Goal: Navigation & Orientation: Find specific page/section

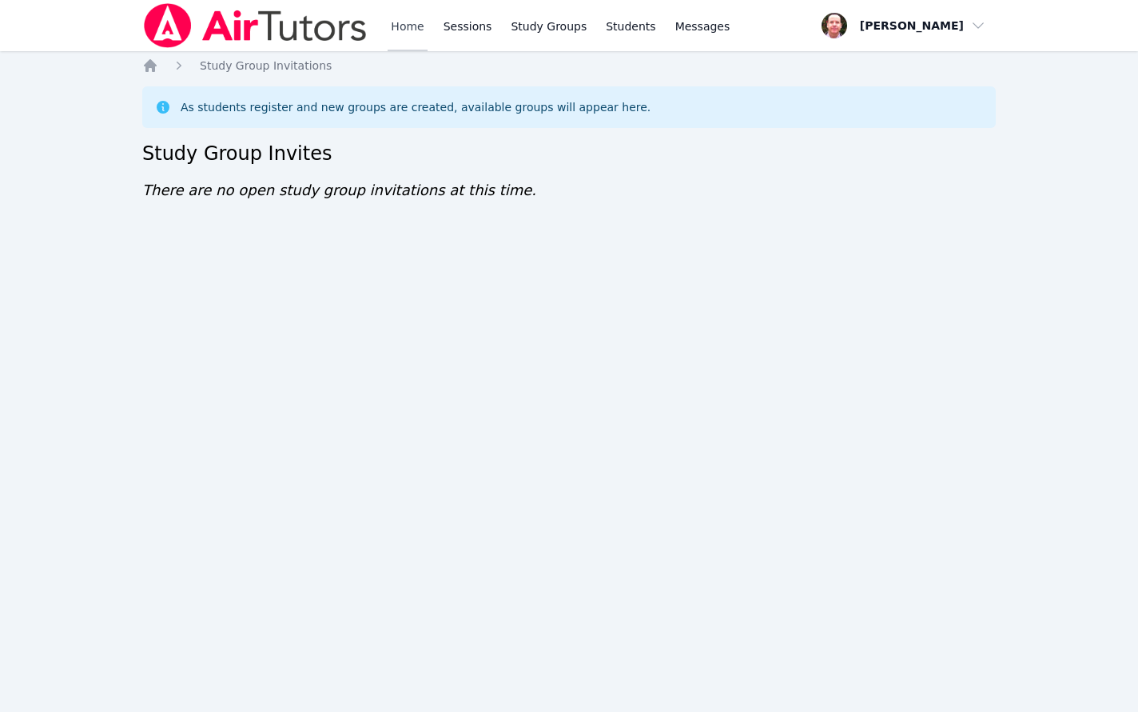
click at [401, 26] on link "Home" at bounding box center [407, 25] width 39 height 51
